Goal: Transaction & Acquisition: Purchase product/service

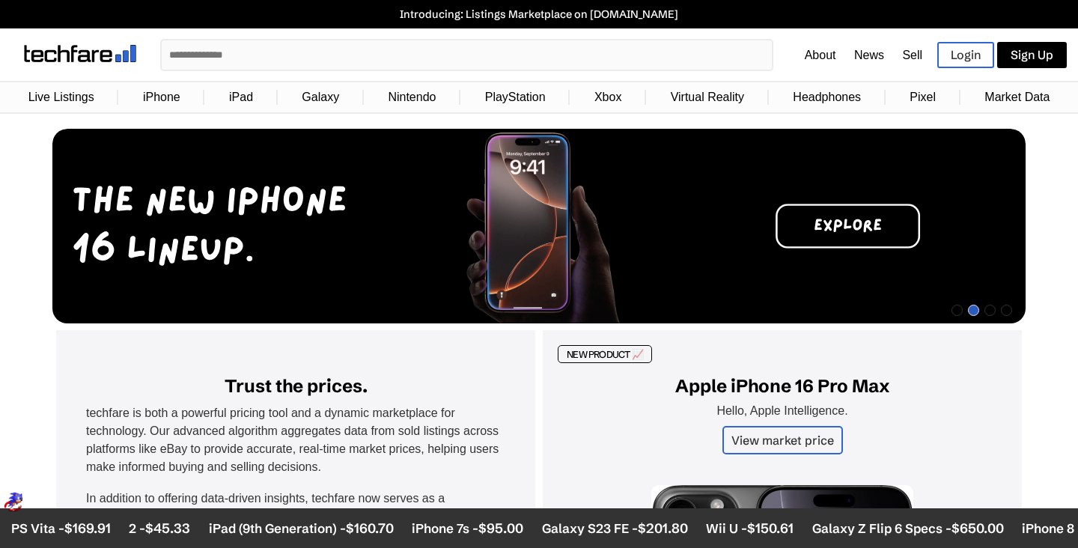
click at [175, 101] on link "iPhone" at bounding box center [162, 97] width 52 height 28
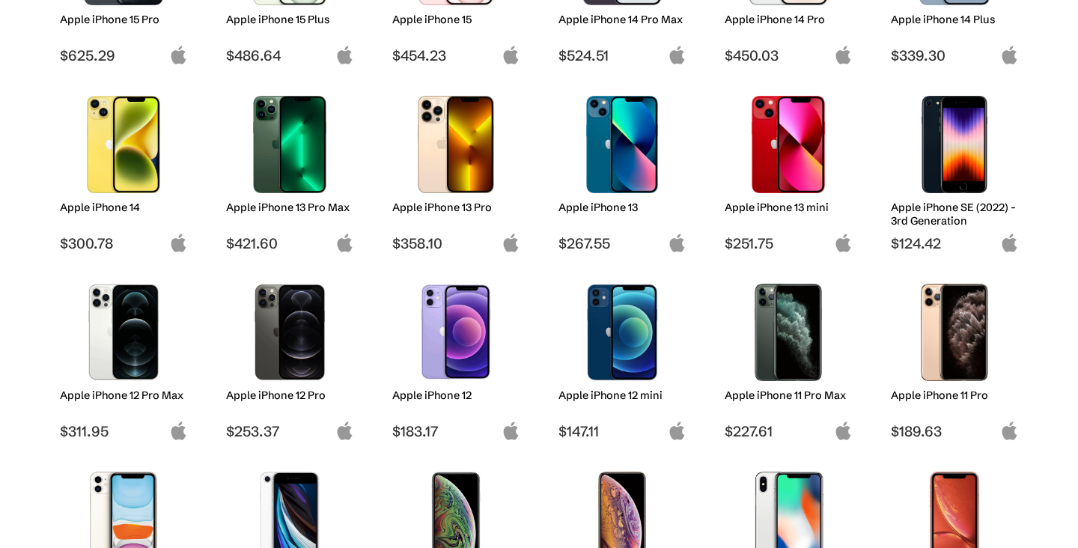
scroll to position [557, 0]
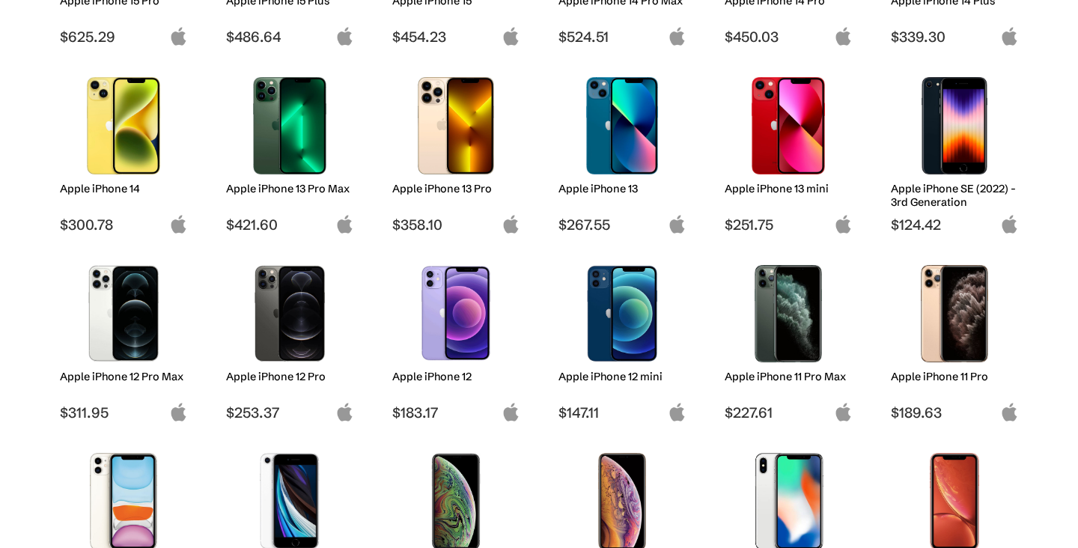
click at [270, 144] on img at bounding box center [290, 125] width 106 height 97
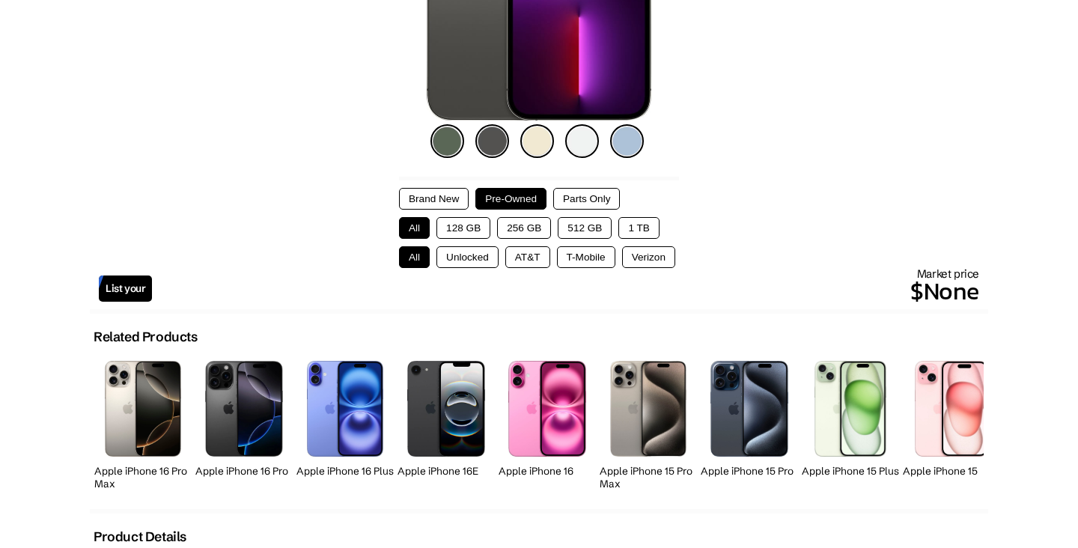
scroll to position [347, 0]
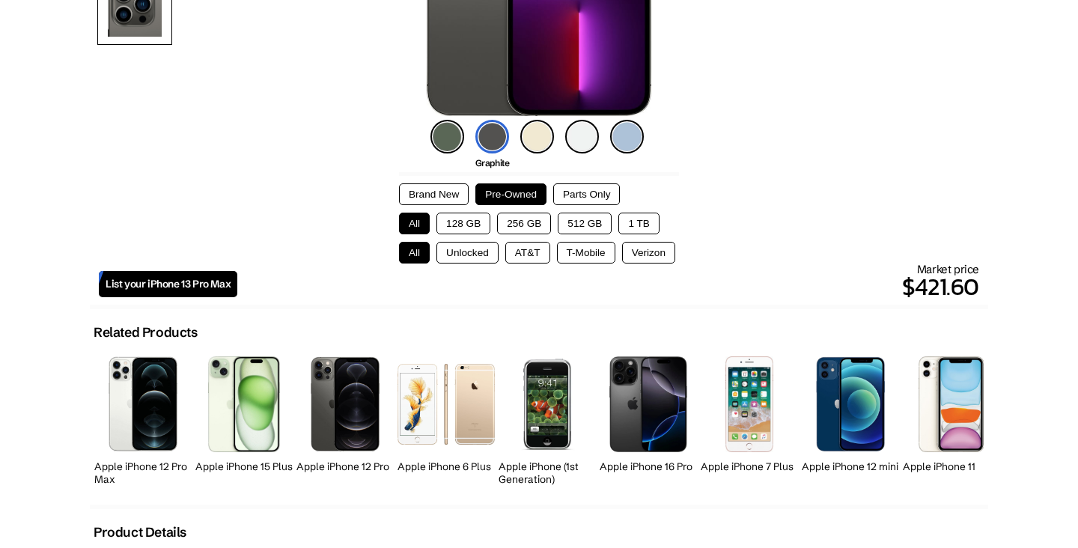
click at [477, 213] on button "128 GB" at bounding box center [464, 224] width 54 height 22
click at [470, 246] on button "Unlocked" at bounding box center [468, 253] width 62 height 22
click at [595, 189] on button "Parts Only" at bounding box center [586, 194] width 67 height 22
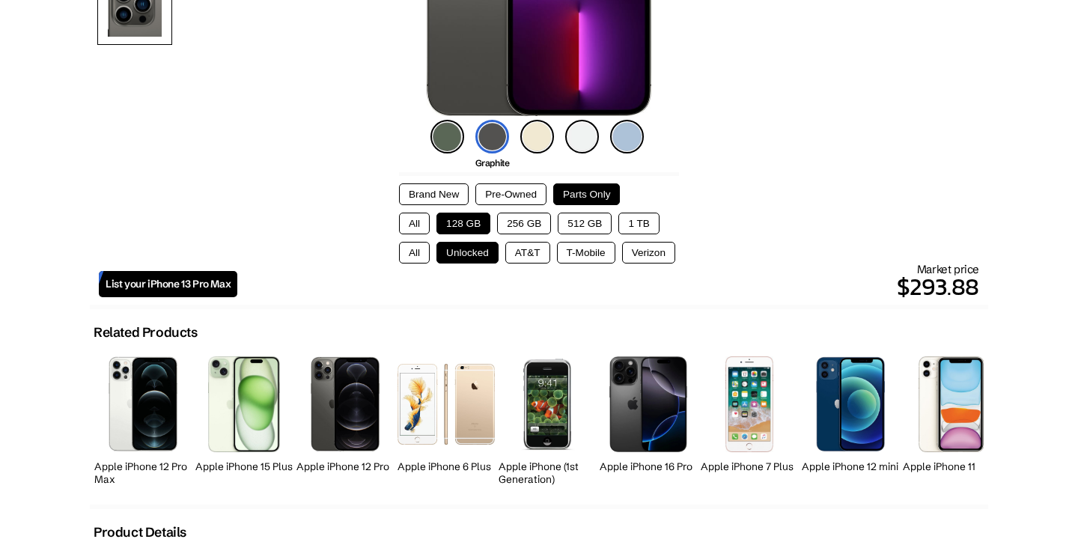
click at [526, 198] on button "Pre-Owned" at bounding box center [511, 194] width 71 height 22
click at [449, 196] on button "Brand New" at bounding box center [434, 194] width 70 height 22
click at [504, 195] on button "Pre-Owned" at bounding box center [511, 194] width 71 height 22
click at [577, 192] on button "Parts Only" at bounding box center [586, 194] width 67 height 22
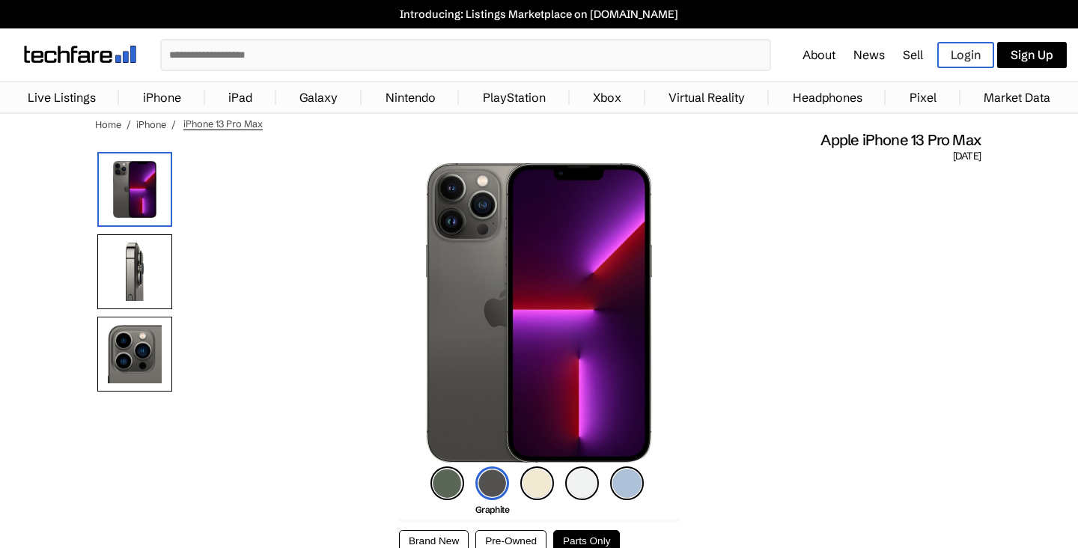
scroll to position [0, 0]
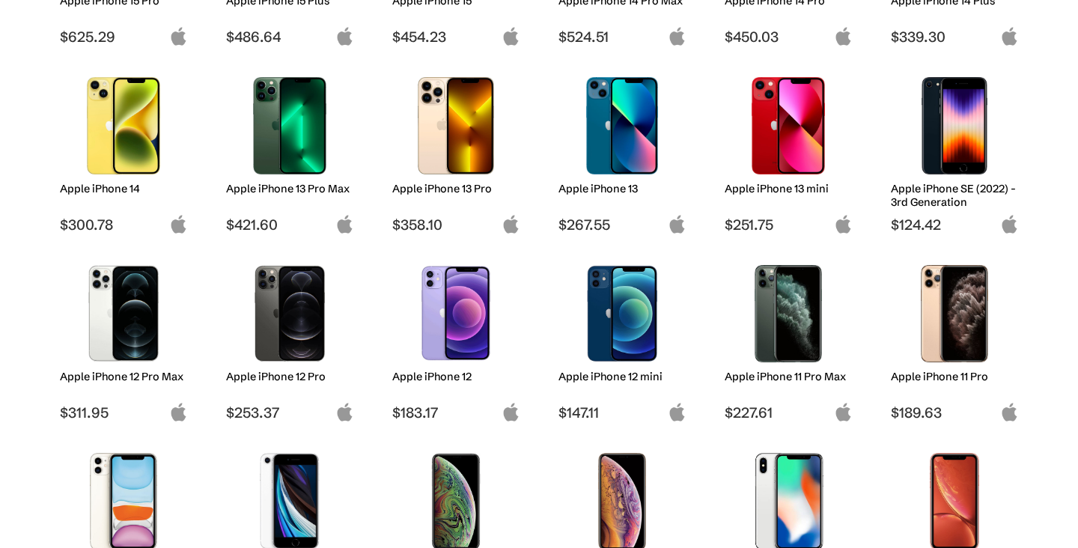
scroll to position [557, 0]
